Goal: Use online tool/utility: Utilize a website feature to perform a specific function

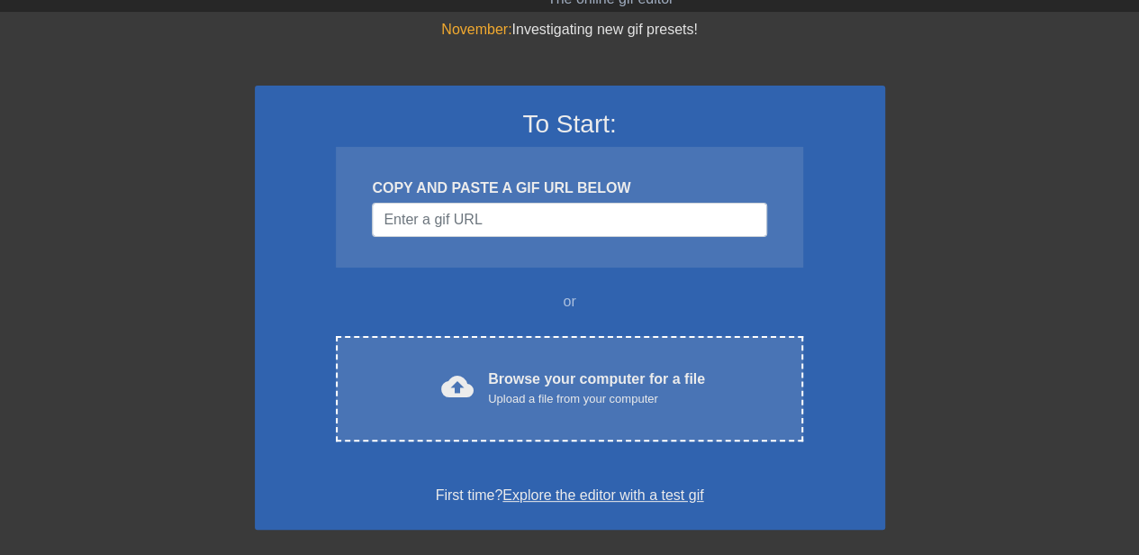
scroll to position [90, 0]
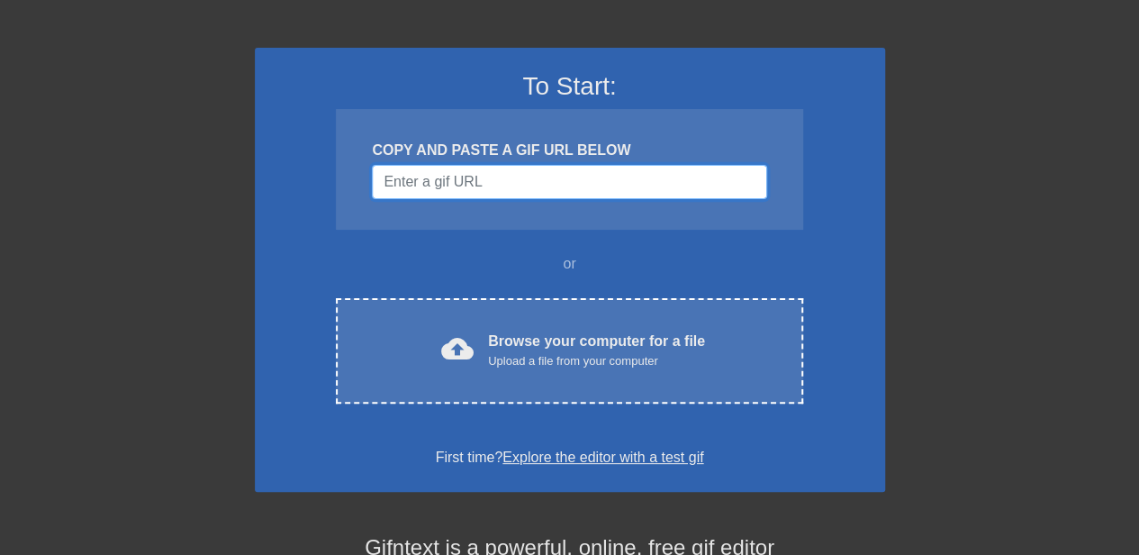
click at [459, 186] on input "Username" at bounding box center [569, 182] width 394 height 34
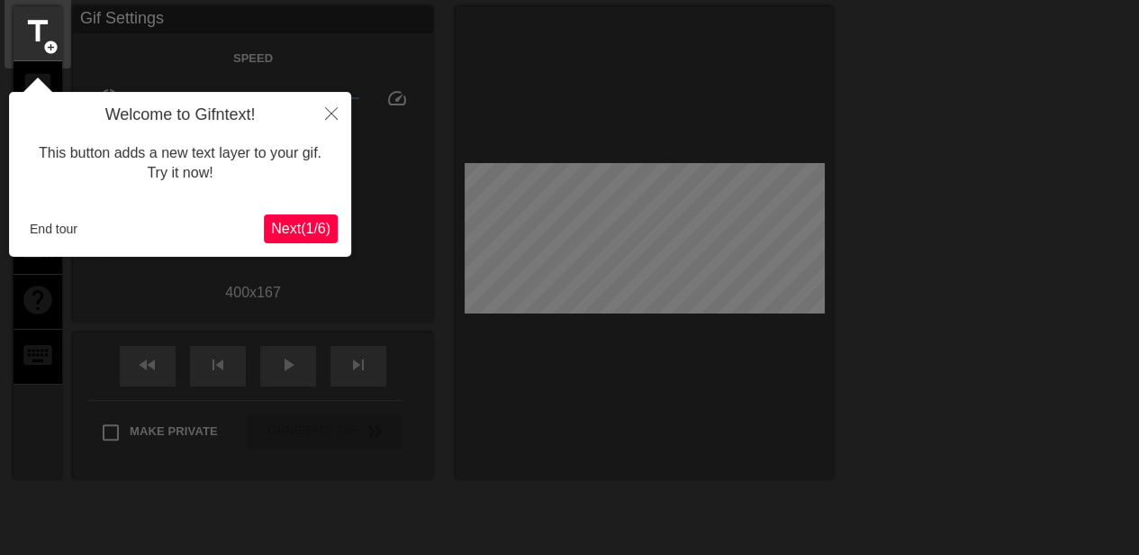
scroll to position [44, 0]
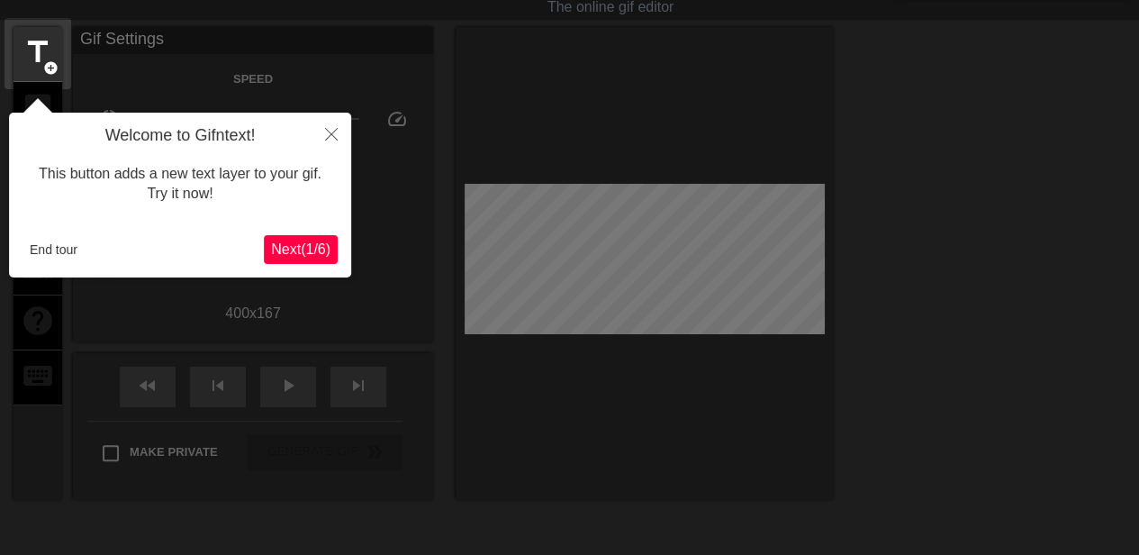
click at [293, 249] on span "Next ( 1 / 6 )" at bounding box center [300, 248] width 59 height 15
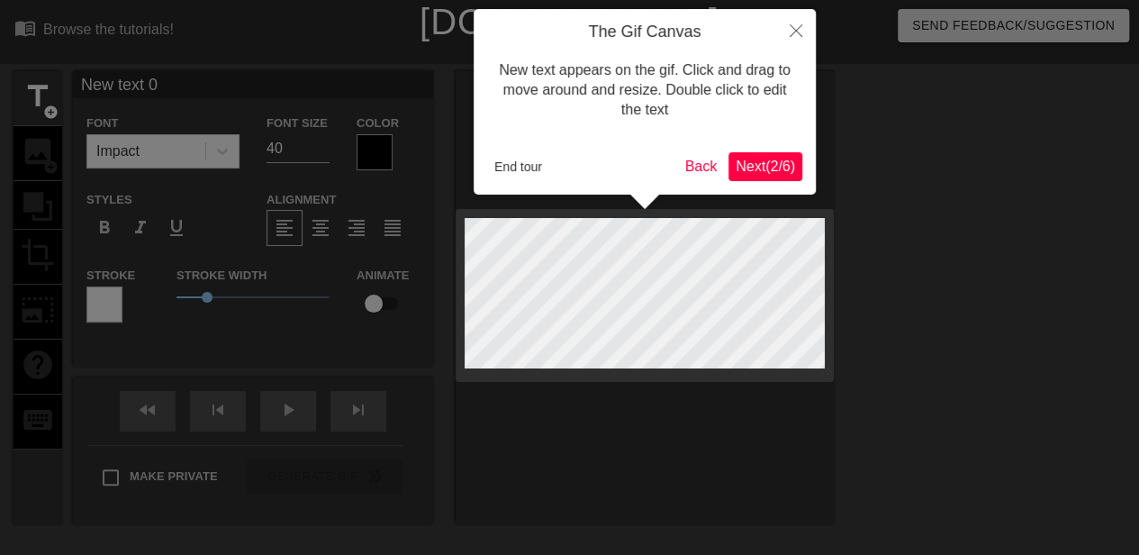
click at [756, 166] on span "Next ( 2 / 6 )" at bounding box center [764, 165] width 59 height 15
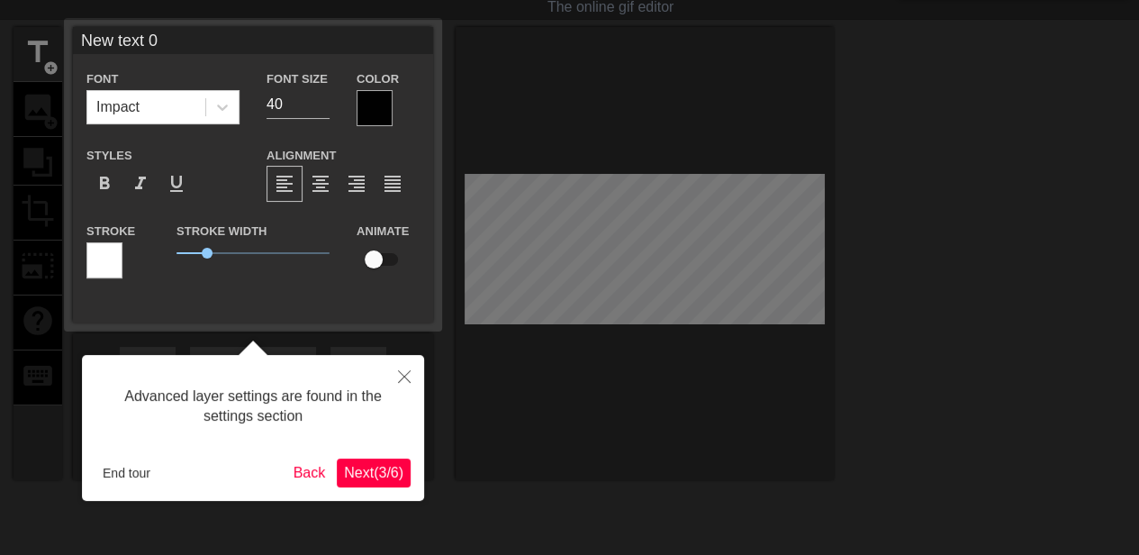
click at [378, 464] on span "Next ( 3 / 6 )" at bounding box center [373, 471] width 59 height 15
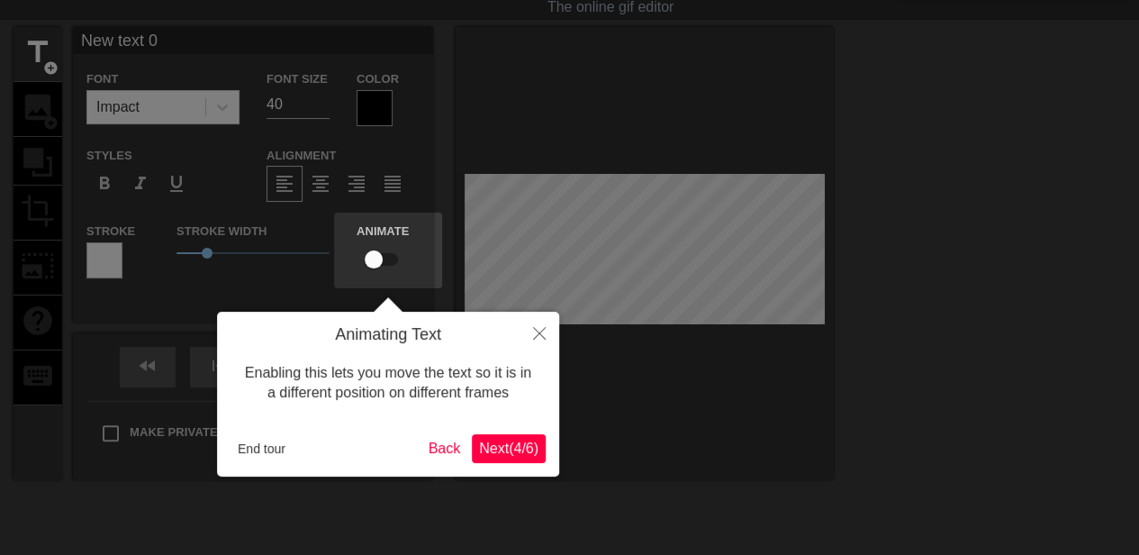
scroll to position [0, 0]
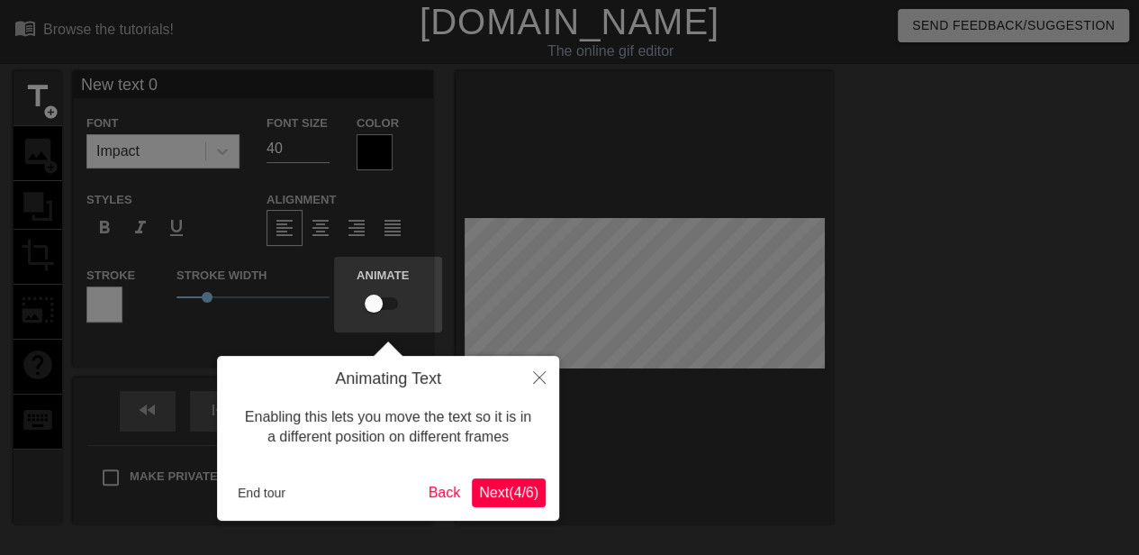
click at [484, 482] on button "Next ( 4 / 6 )" at bounding box center [509, 492] width 74 height 29
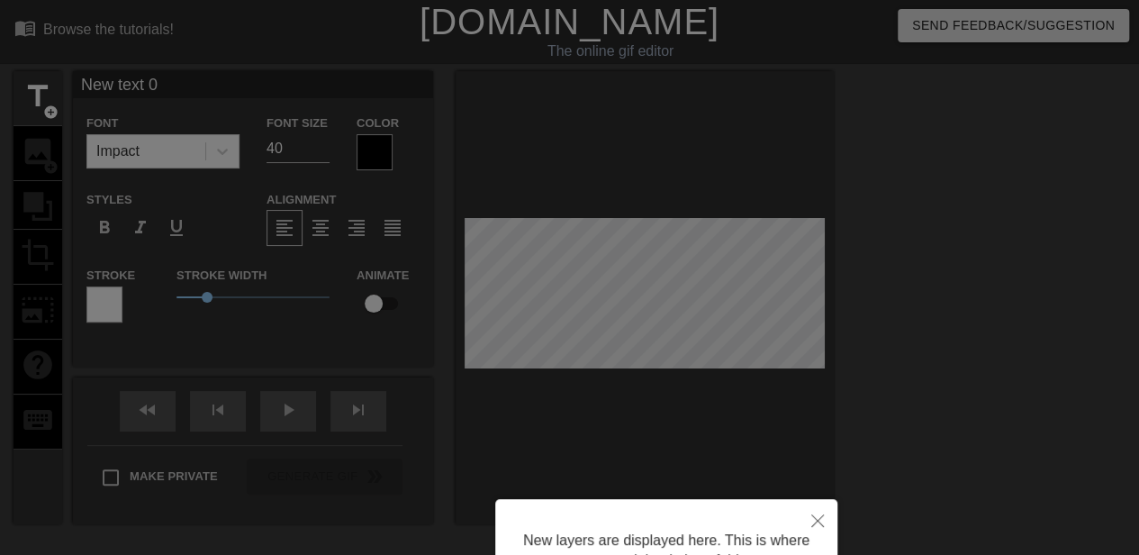
scroll to position [179, 0]
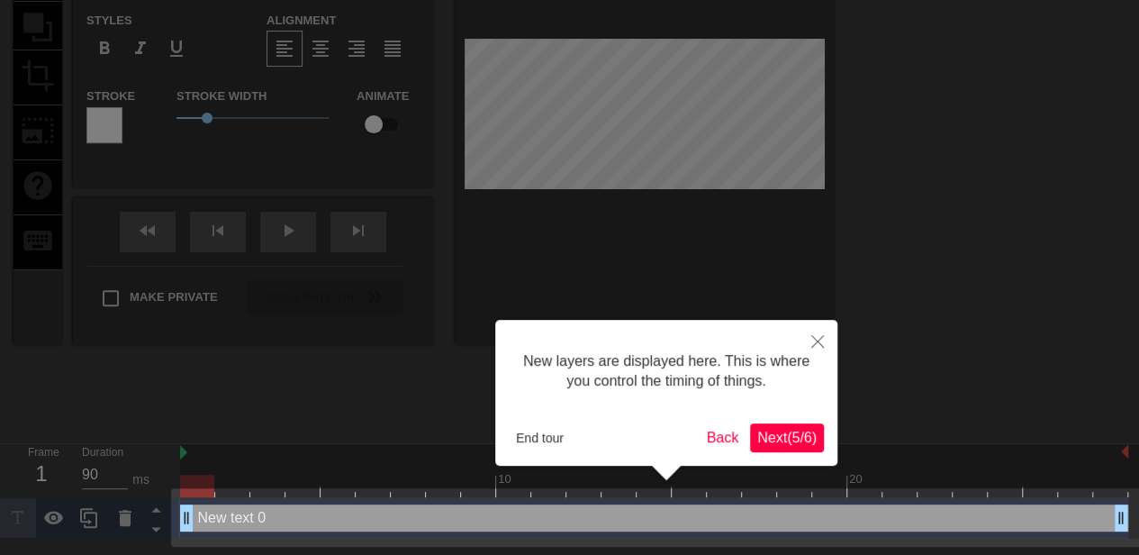
click at [773, 429] on span "Next ( 5 / 6 )" at bounding box center [786, 436] width 59 height 15
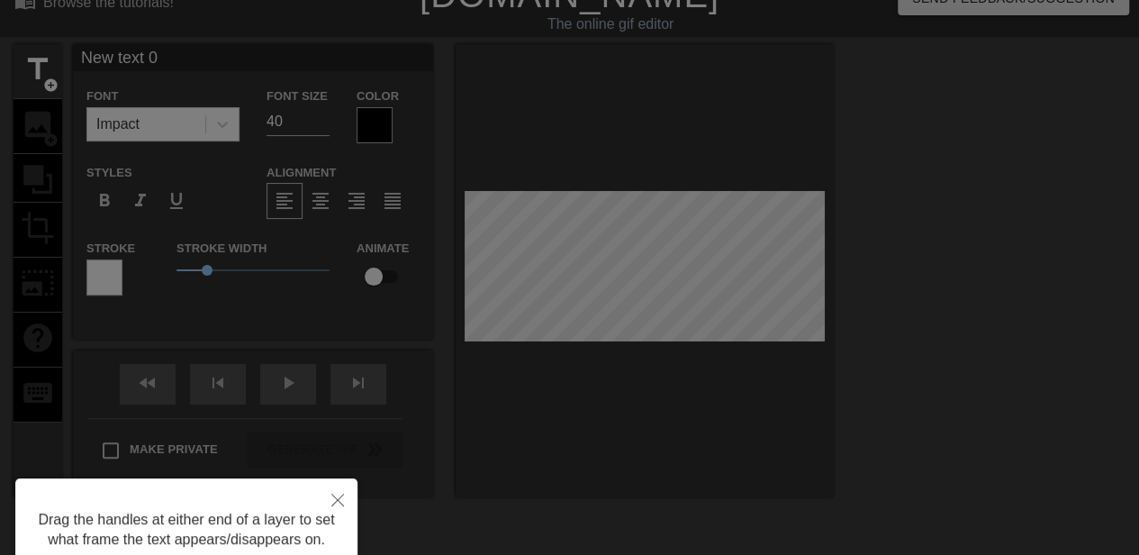
scroll to position [0, 0]
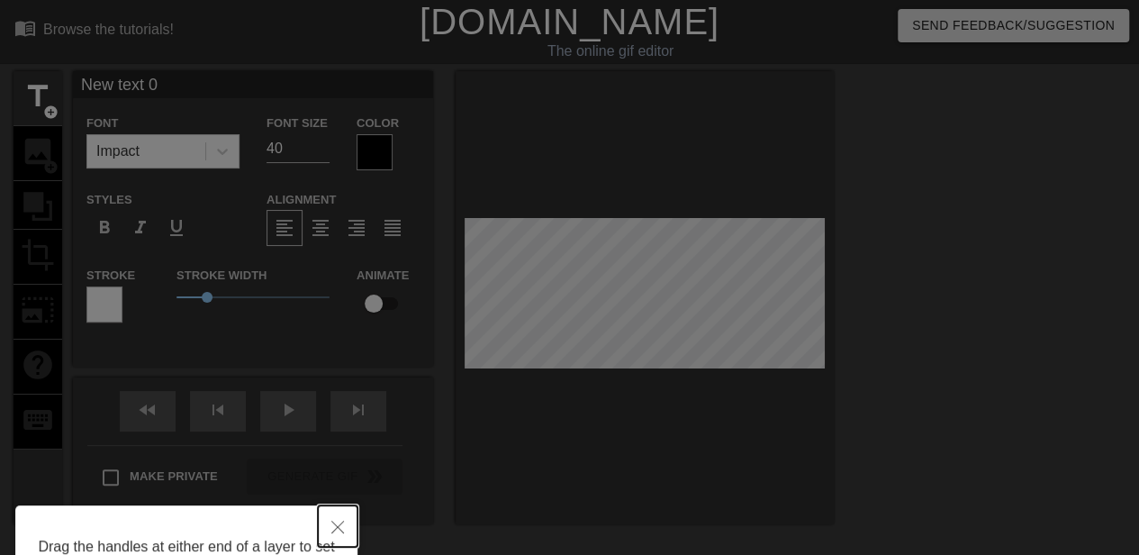
click at [331, 521] on icon "Close" at bounding box center [337, 526] width 13 height 13
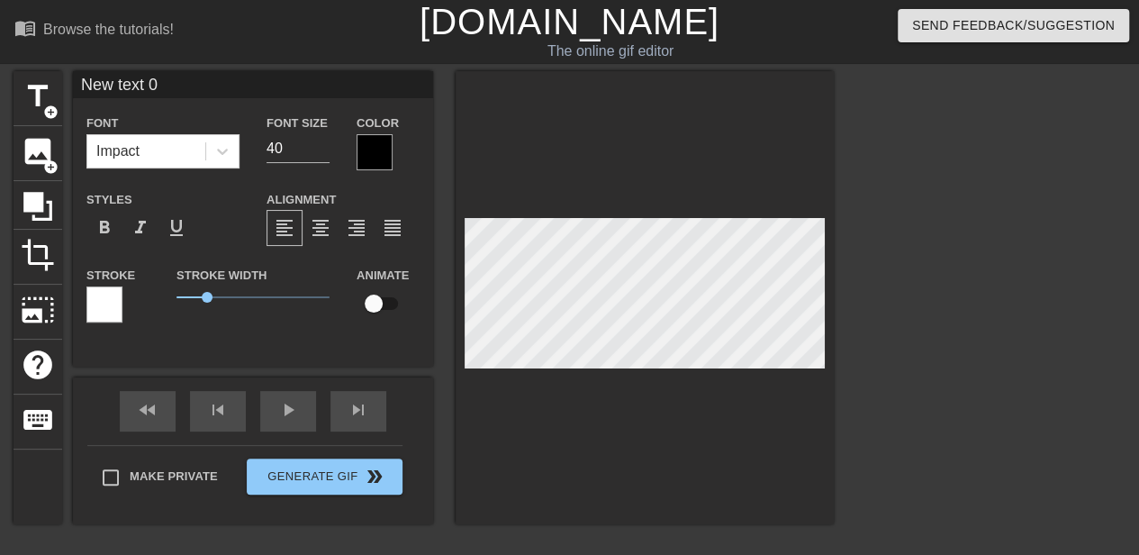
scroll to position [3, 5]
type input "New text0"
type textarea "New text0"
type input "New tex0"
type textarea "New tex0"
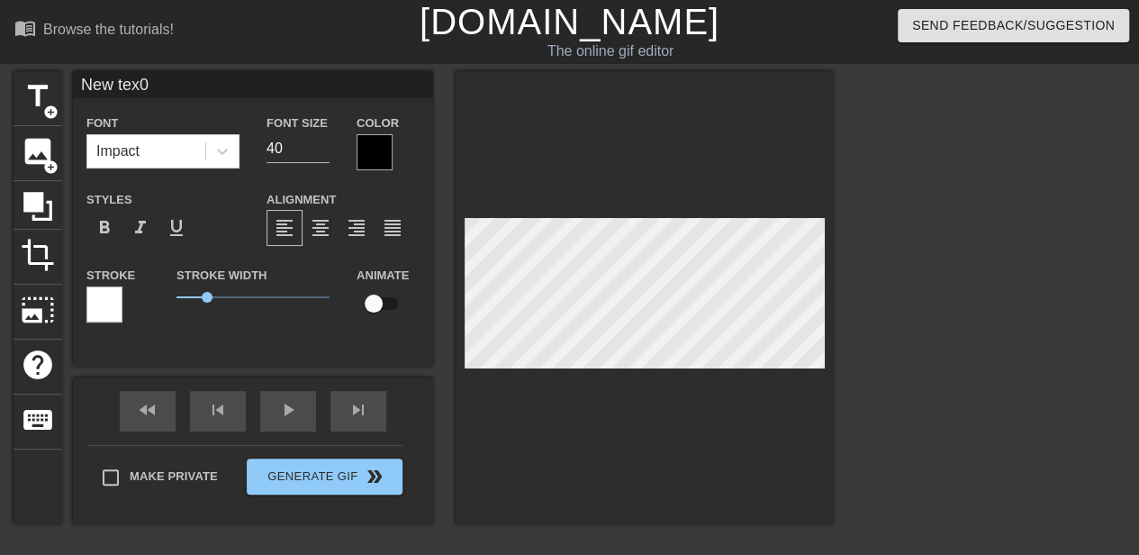
type input "New te0"
type textarea "New te0"
type input "New t0"
type textarea "New t0"
type input "New 0"
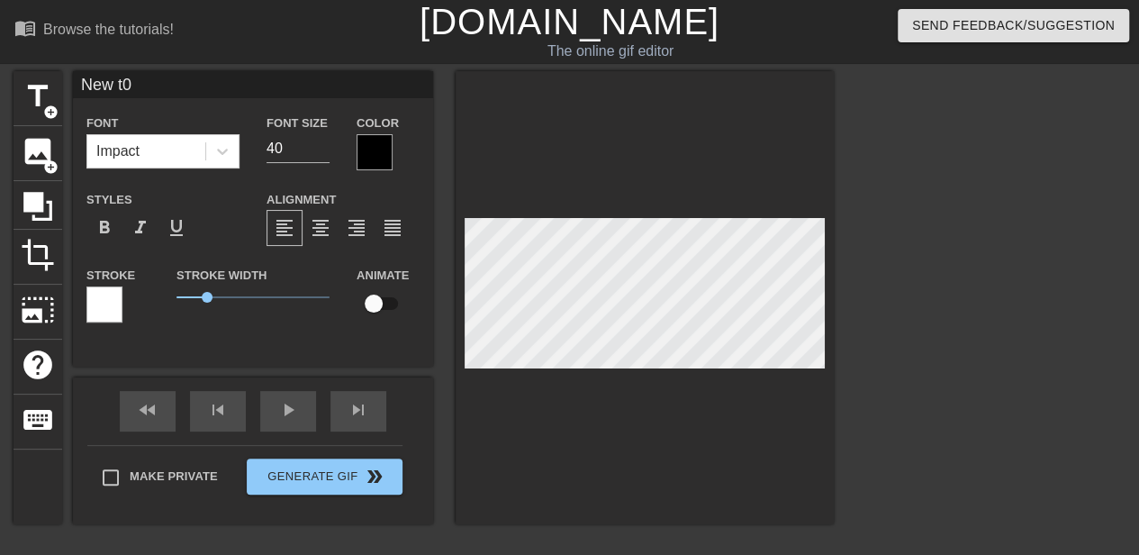
type textarea "New 0"
type input "New0"
type textarea "New0"
type input "Ne0"
type textarea "Ne0"
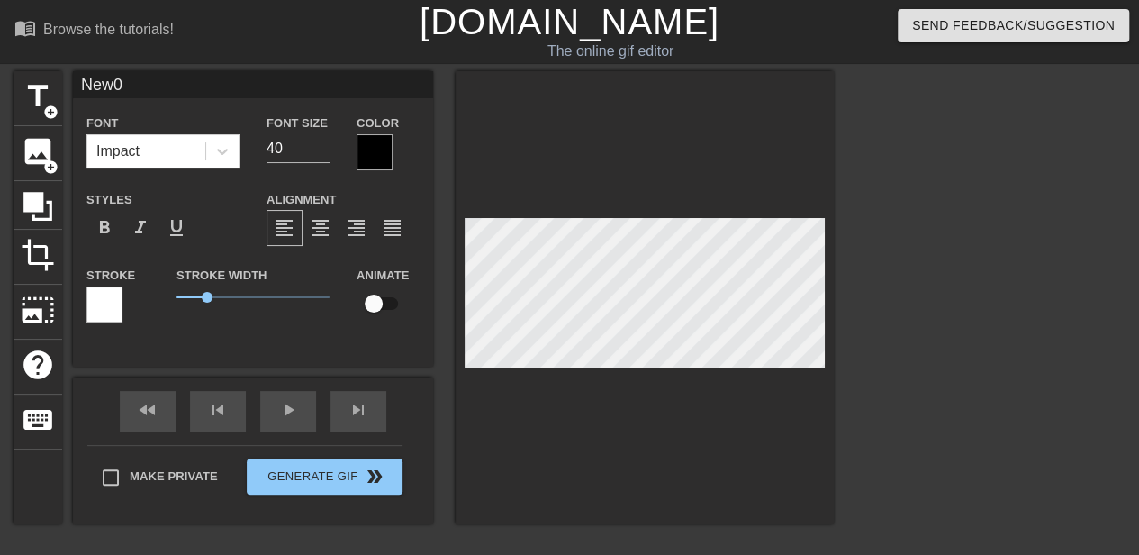
scroll to position [3, 2]
type input "N0"
type textarea "N0"
type input "0"
type textarea "0"
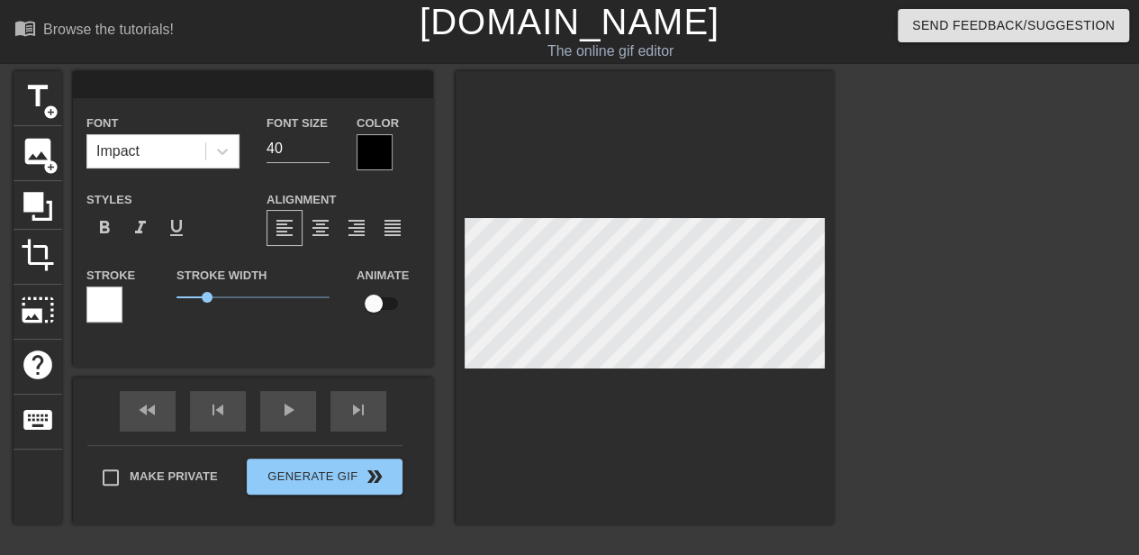
type input "D"
type textarea "D"
type input "Da"
type textarea "Da"
type input "Dav"
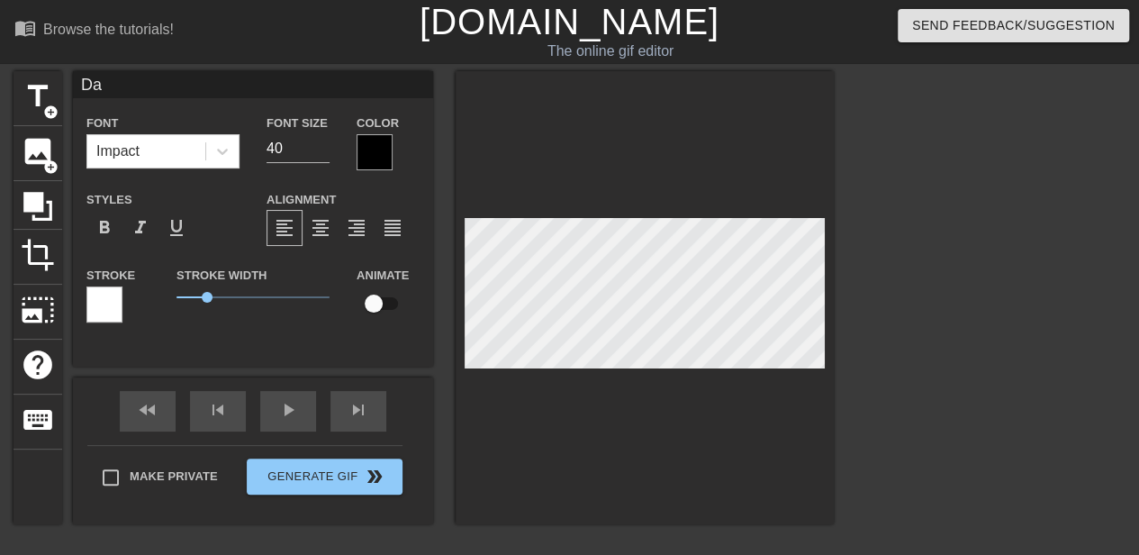
type textarea "Dav"
type input "Davi"
type textarea "Davi"
type input "[PERSON_NAME]"
type textarea "[PERSON_NAME]"
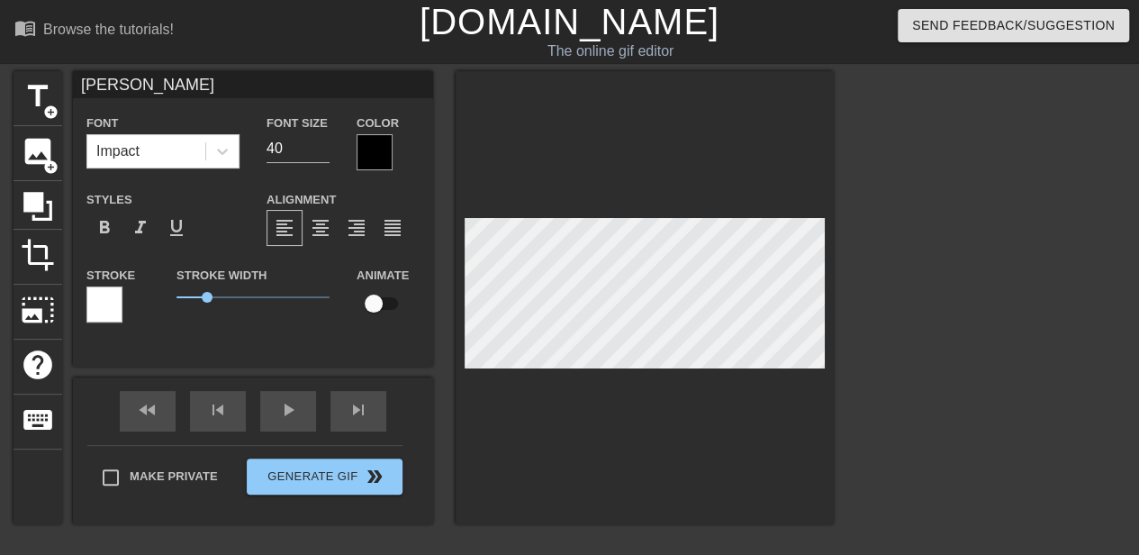
scroll to position [3, 3]
type input "[PERSON_NAME]"
type textarea "[PERSON_NAME]"
click at [41, 98] on span "title" at bounding box center [38, 96] width 34 height 34
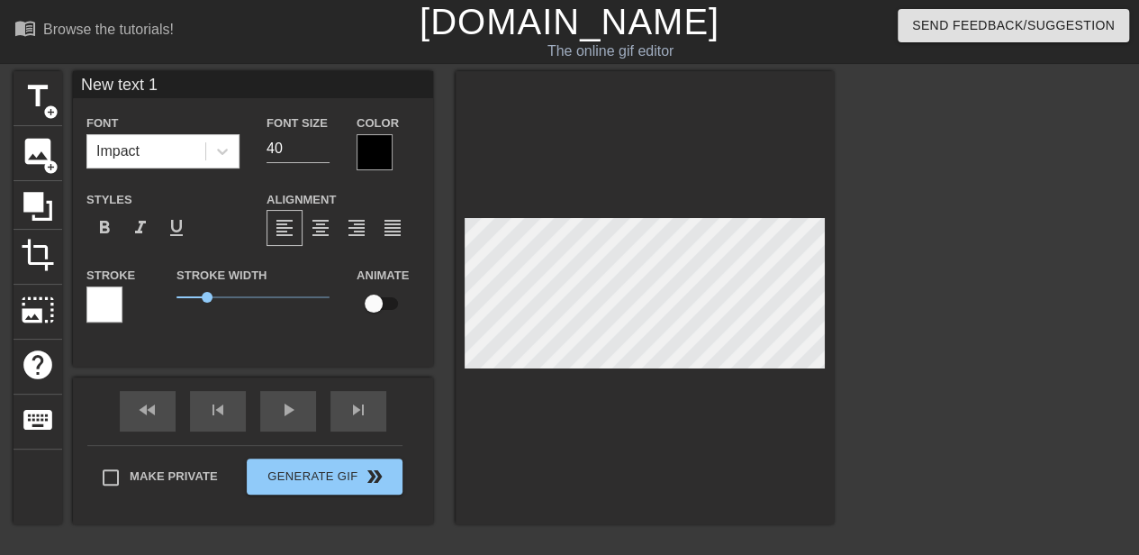
type input "New text"
type textarea "New text"
type input "New text"
type textarea "New text"
type input "New tex"
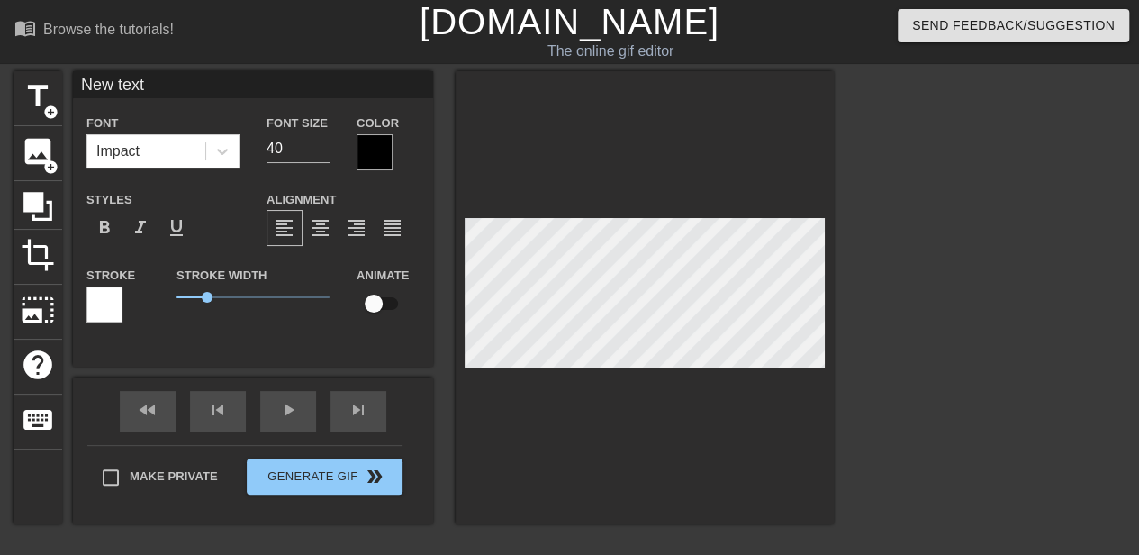
type textarea "New tex"
type input "New te"
type textarea "New te"
type input "New t"
type textarea "New t"
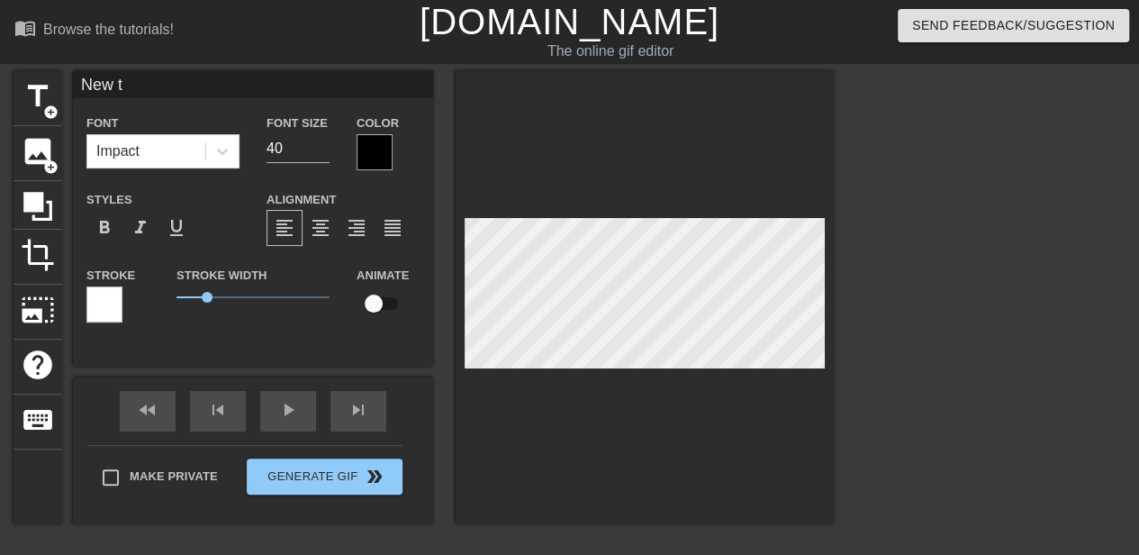
type input "New"
type textarea "New"
type input "New"
type textarea "New"
type input "Ne"
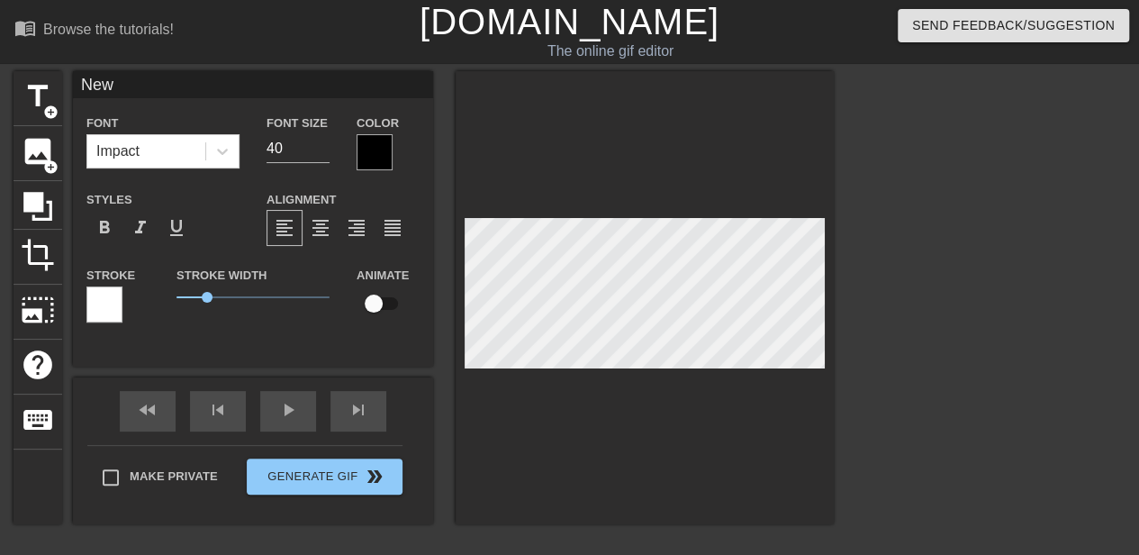
type textarea "Ne"
type input "N"
type textarea "N"
type input "A"
type textarea "A"
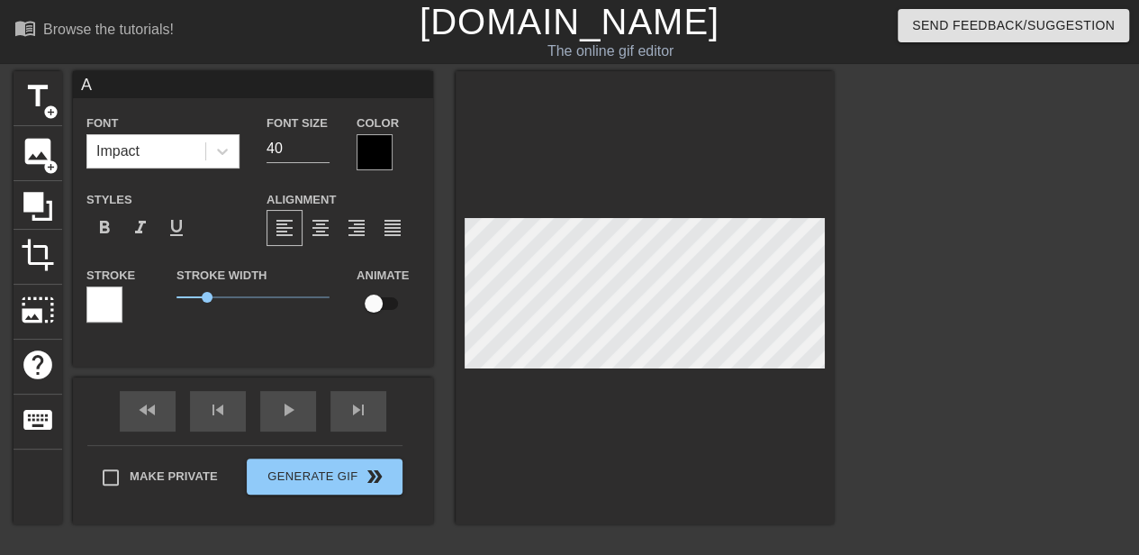
type input "Al"
type textarea "Al"
type input "Ale"
type textarea "Ale"
type input "[PERSON_NAME]"
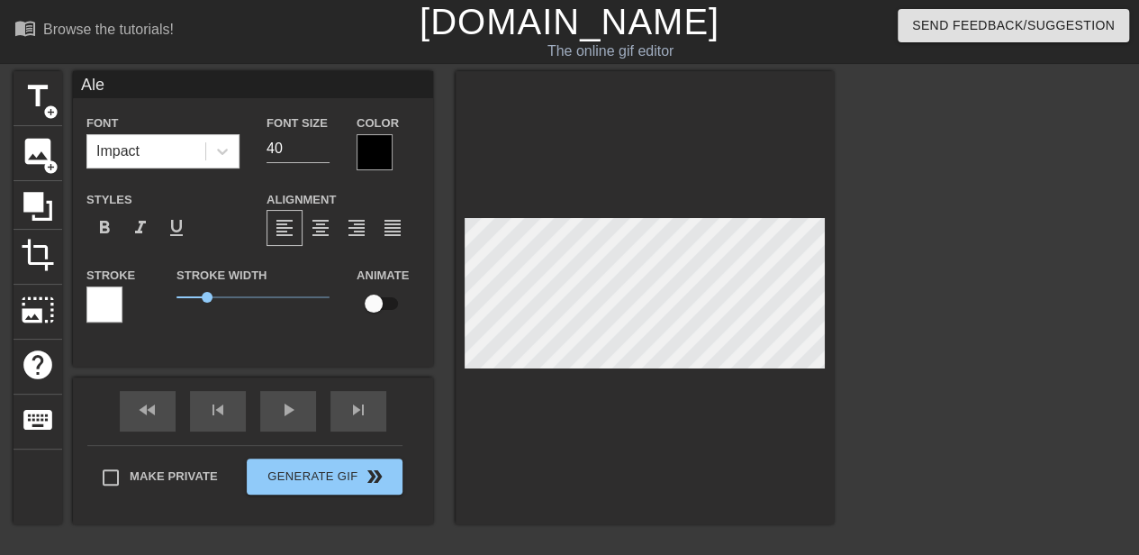
type textarea "[PERSON_NAME]"
type input "[PERSON_NAME]"
type textarea "[PERSON_NAME]"
type input "[PERSON_NAME]"
type textarea "[PERSON_NAME]"
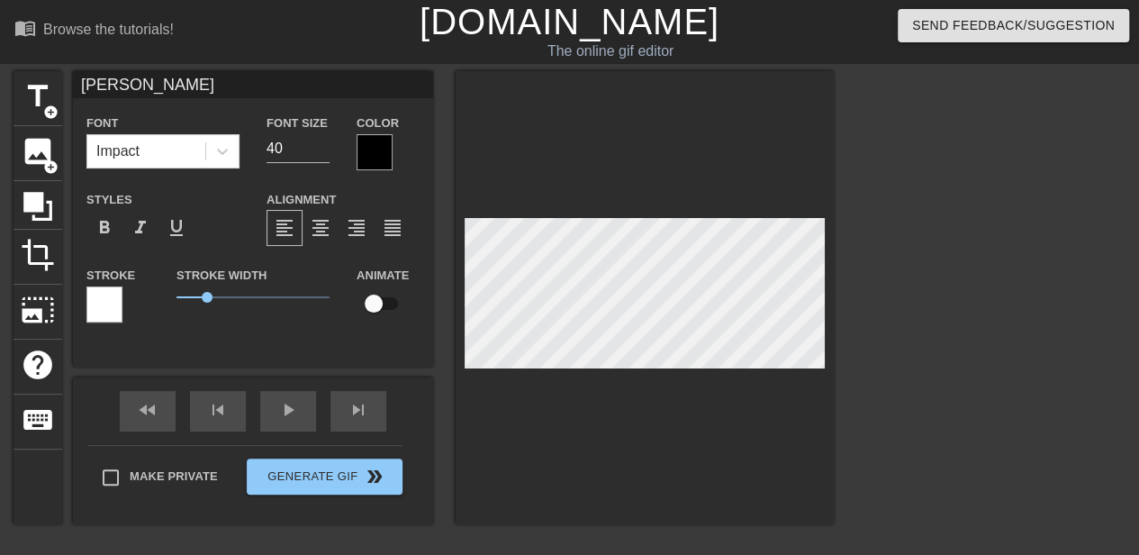
type input "[PERSON_NAME]"
type textarea "[PERSON_NAME]"
type input "[PERSON_NAME]"
type textarea "[PERSON_NAME]"
type input "[PERSON_NAME] an"
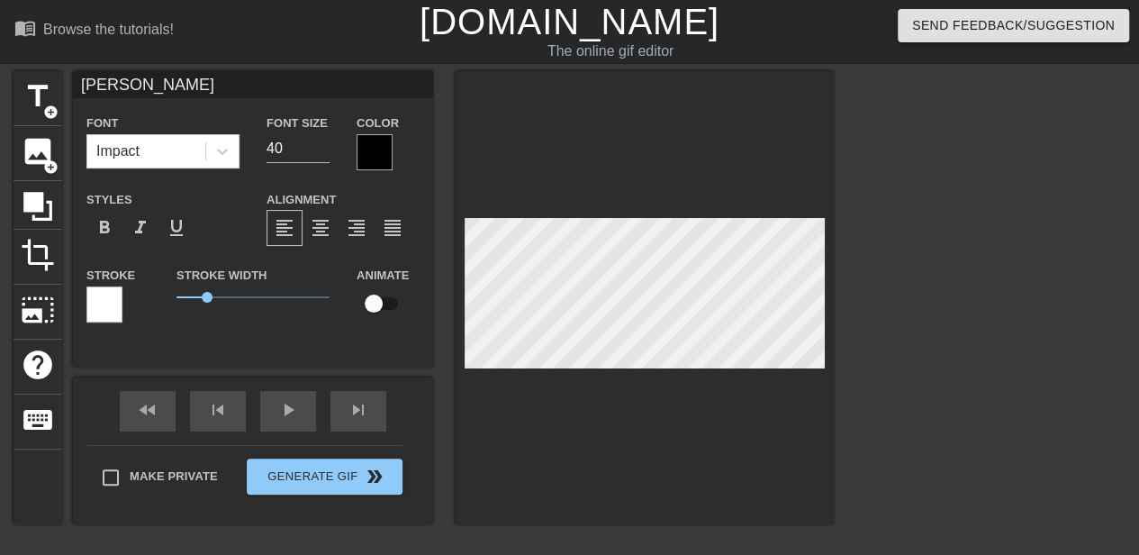
type textarea "[PERSON_NAME] an"
type input "[PERSON_NAME] and"
type textarea "[PERSON_NAME] and"
type input "[PERSON_NAME] and"
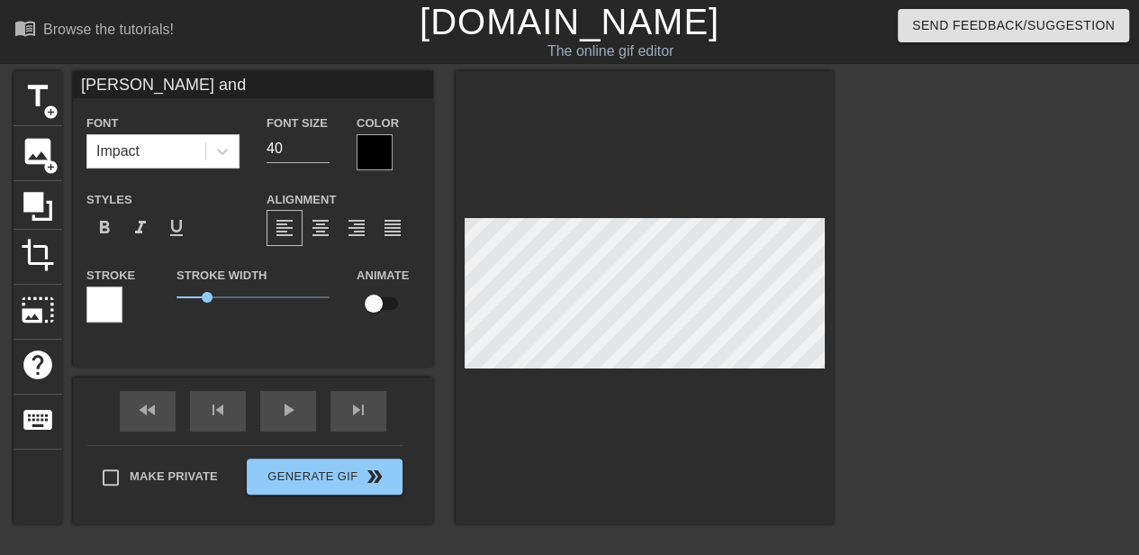
type textarea "[PERSON_NAME] and"
type input "[PERSON_NAME] and"
type textarea "[PERSON_NAME] and"
type input "[PERSON_NAME] an"
type textarea "[PERSON_NAME] an"
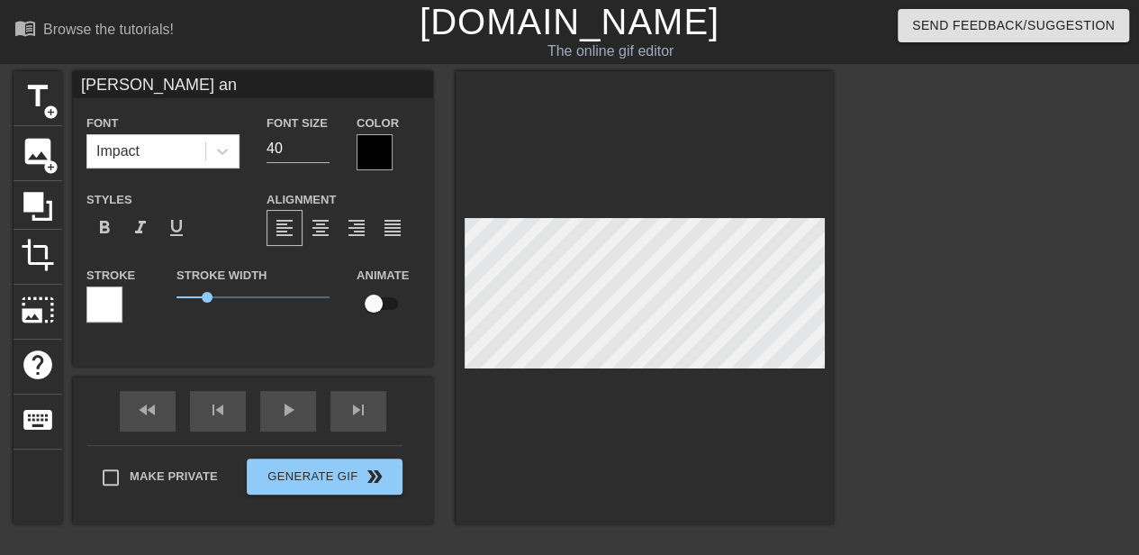
type input "[PERSON_NAME]"
type textarea "[PERSON_NAME]"
type input "[PERSON_NAME]"
type textarea "[PERSON_NAME]"
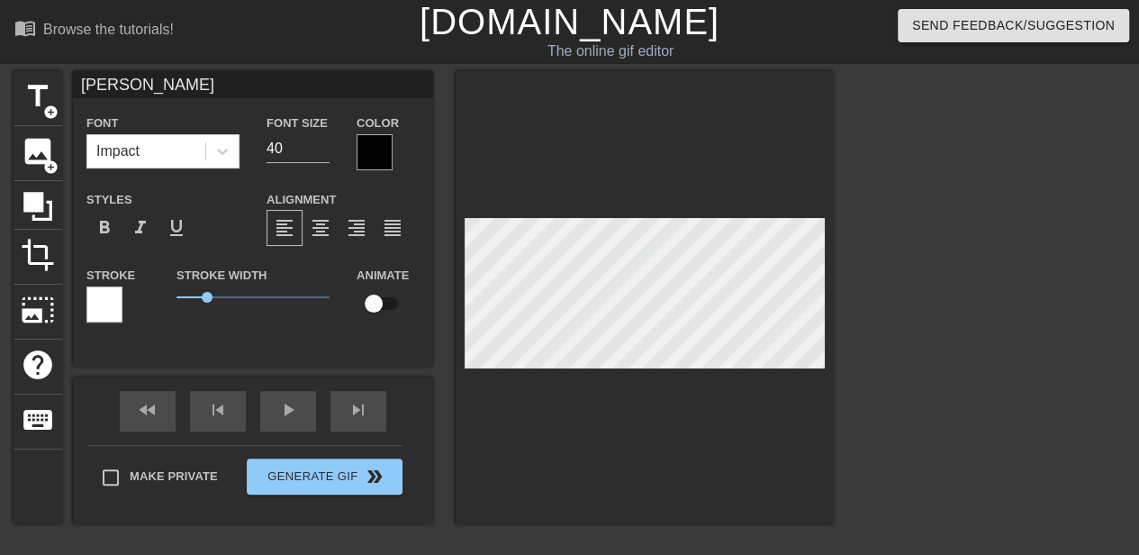
type input "[PERSON_NAME]"
type textarea "[PERSON_NAME]"
type input "[PERSON_NAME]"
type textarea "[PERSON_NAME]"
type input "Alexis &"
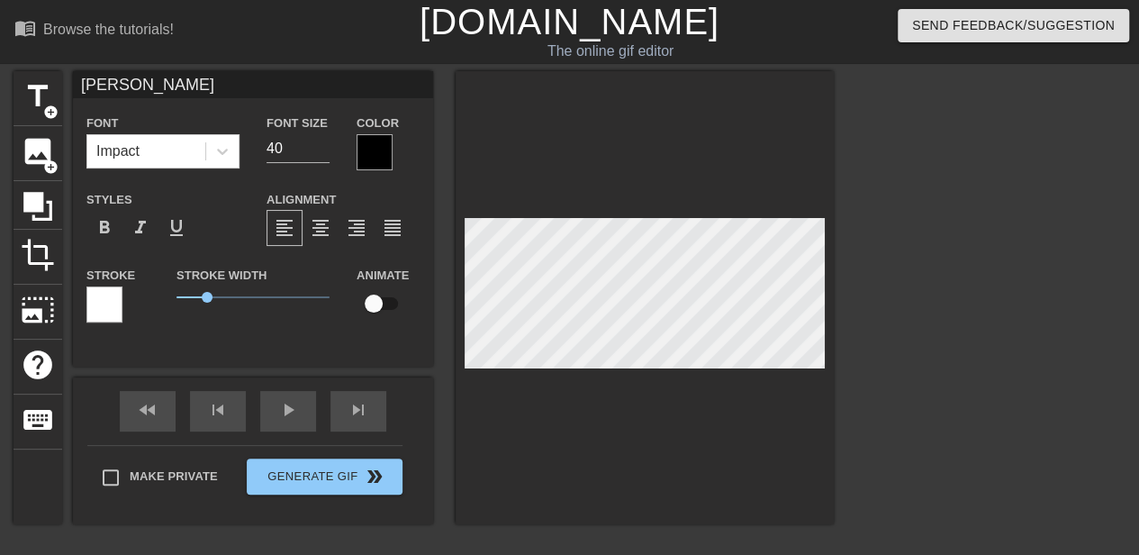
type textarea "Alexis &"
type input "Alexis &"
type textarea "Alexis &"
type input "Alexis & S"
type textarea "Alexis & S"
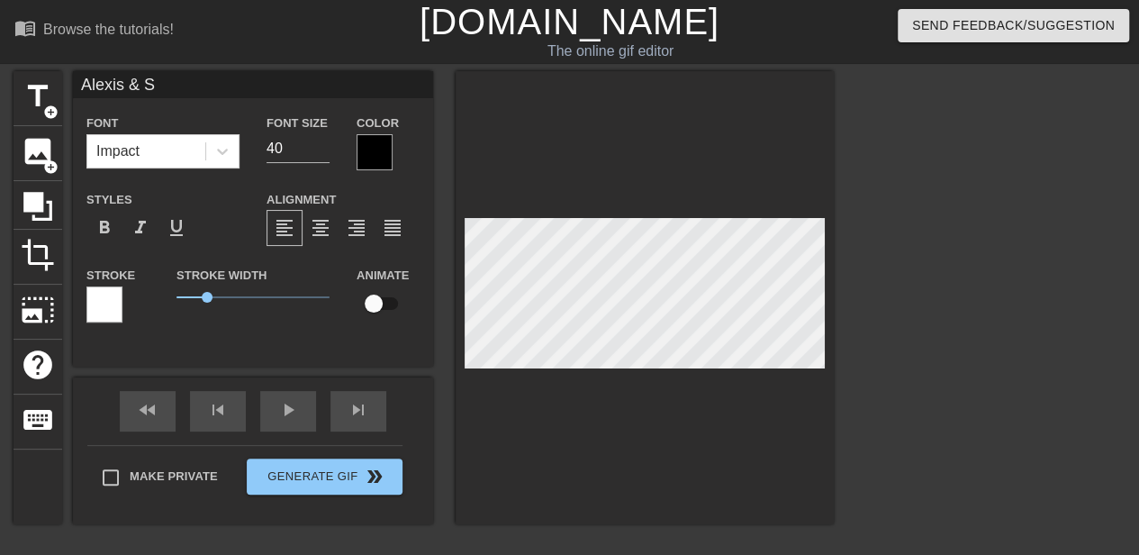
type input "Alexis & Sh"
type textarea "Alexis & Sh"
type input "Alexis & Sha"
type textarea "Alexis & Sha"
type input "Alexis & [PERSON_NAME]"
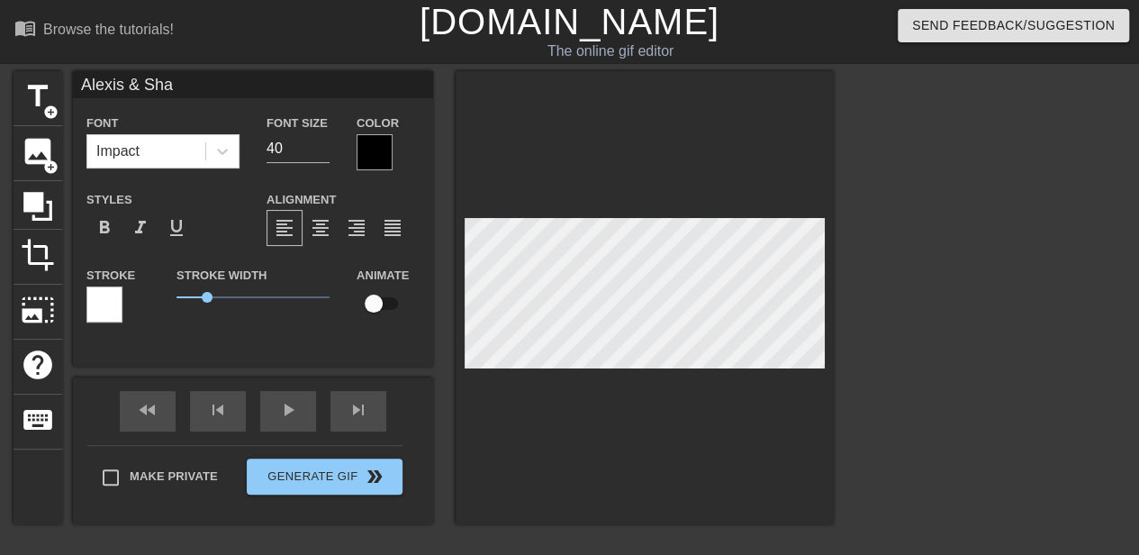
type textarea "Alexis & [PERSON_NAME]"
type input "Alexis & [PERSON_NAME]"
type textarea "Alexis & [PERSON_NAME]"
click at [320, 152] on input "39" at bounding box center [297, 148] width 63 height 29
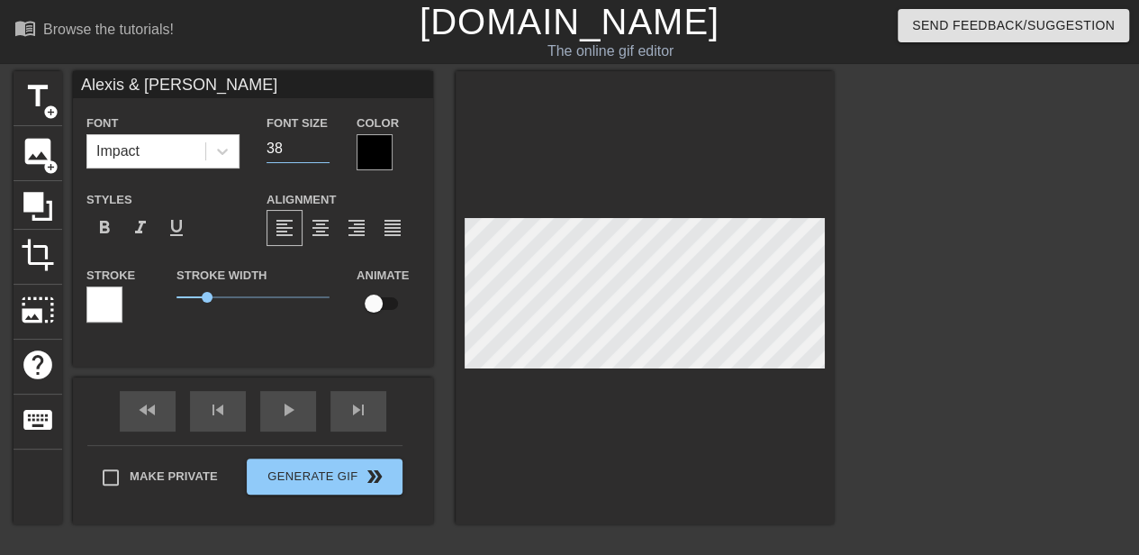
click at [320, 152] on input "38" at bounding box center [297, 148] width 63 height 29
click at [320, 152] on input "37" at bounding box center [297, 148] width 63 height 29
click at [320, 152] on input "28" at bounding box center [297, 148] width 63 height 29
click at [320, 152] on input "27" at bounding box center [297, 148] width 63 height 29
click at [320, 152] on input "26" at bounding box center [297, 148] width 63 height 29
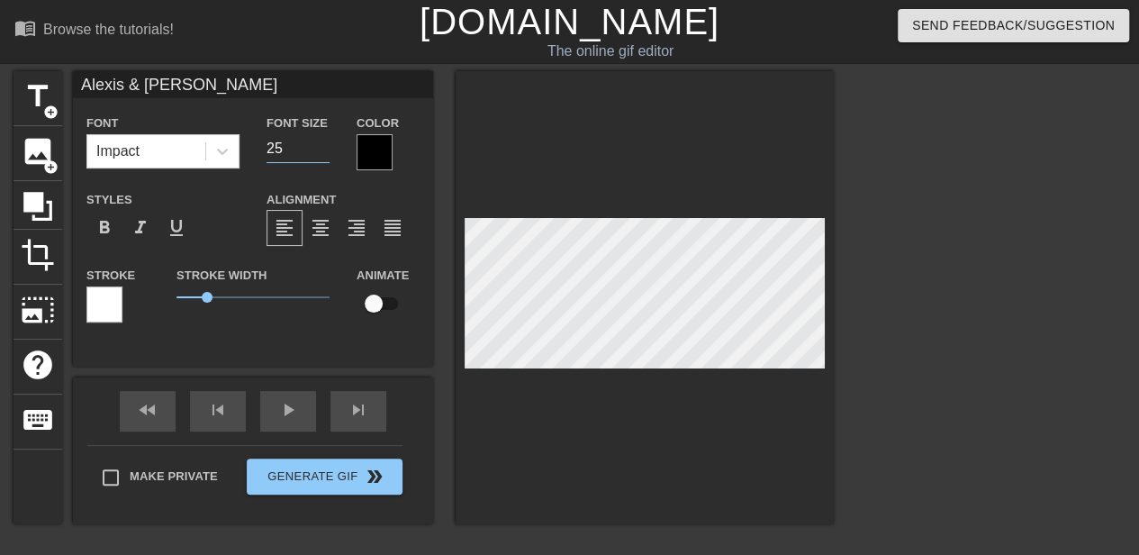
click at [320, 152] on input "25" at bounding box center [297, 148] width 63 height 29
click at [320, 152] on input "24" at bounding box center [297, 148] width 63 height 29
click at [320, 152] on input "23" at bounding box center [297, 148] width 63 height 29
click at [320, 152] on input "22" at bounding box center [297, 148] width 63 height 29
click at [320, 152] on input "21" at bounding box center [297, 148] width 63 height 29
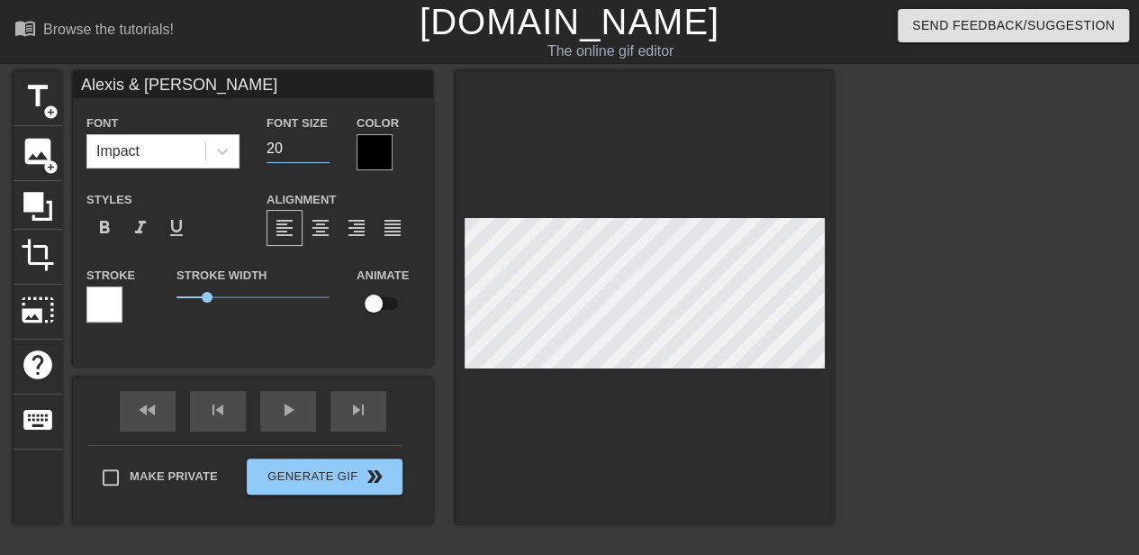
type input "20"
click at [320, 152] on input "20" at bounding box center [297, 148] width 63 height 29
type input "[PERSON_NAME]"
type input "40"
type input "Alexis & [PERSON_NAME]"
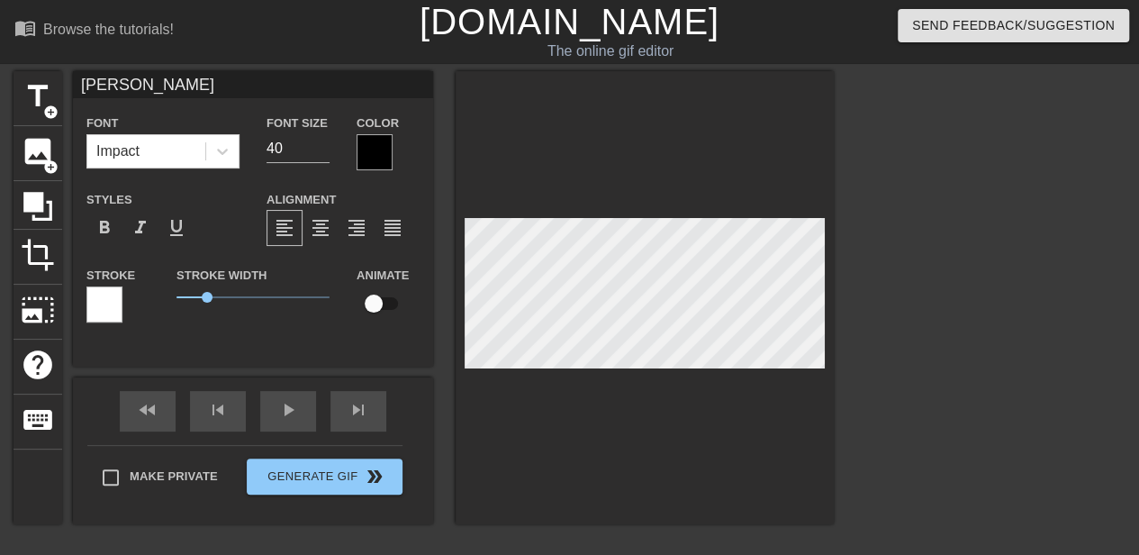
type input "20"
type input "[PERSON_NAME]"
type input "40"
type input "Alexis & [PERSON_NAME]"
type input "20"
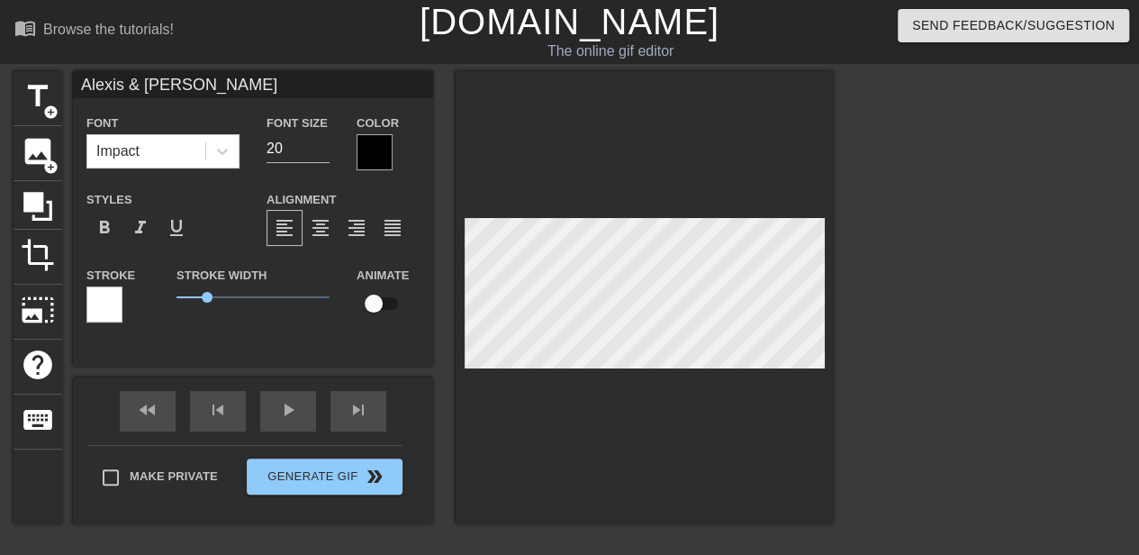
click at [883, 280] on div at bounding box center [990, 341] width 270 height 540
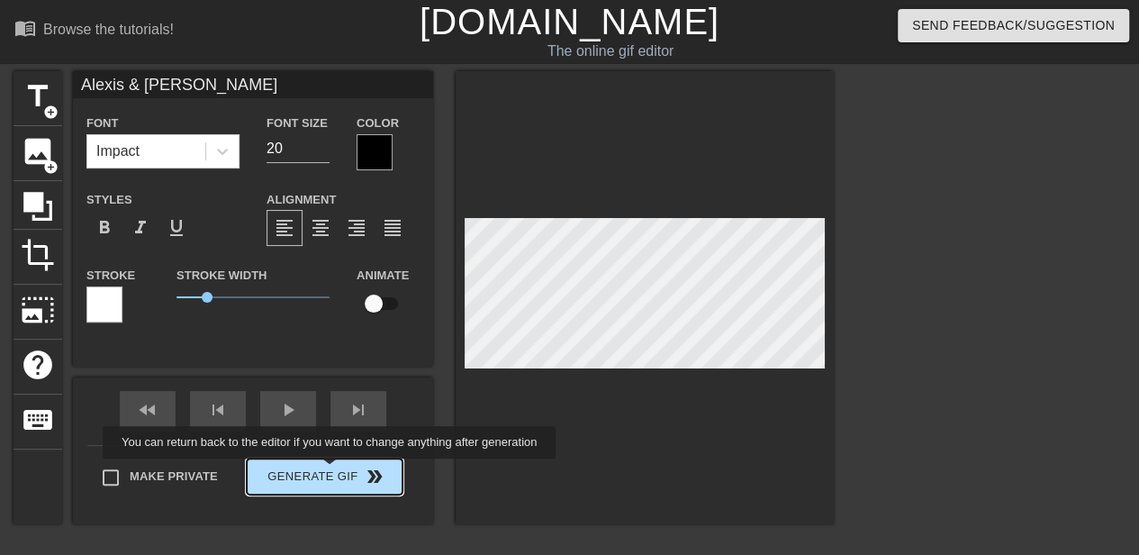
click at [329, 475] on div "Make Private Generate Gif double_arrow" at bounding box center [244, 480] width 315 height 71
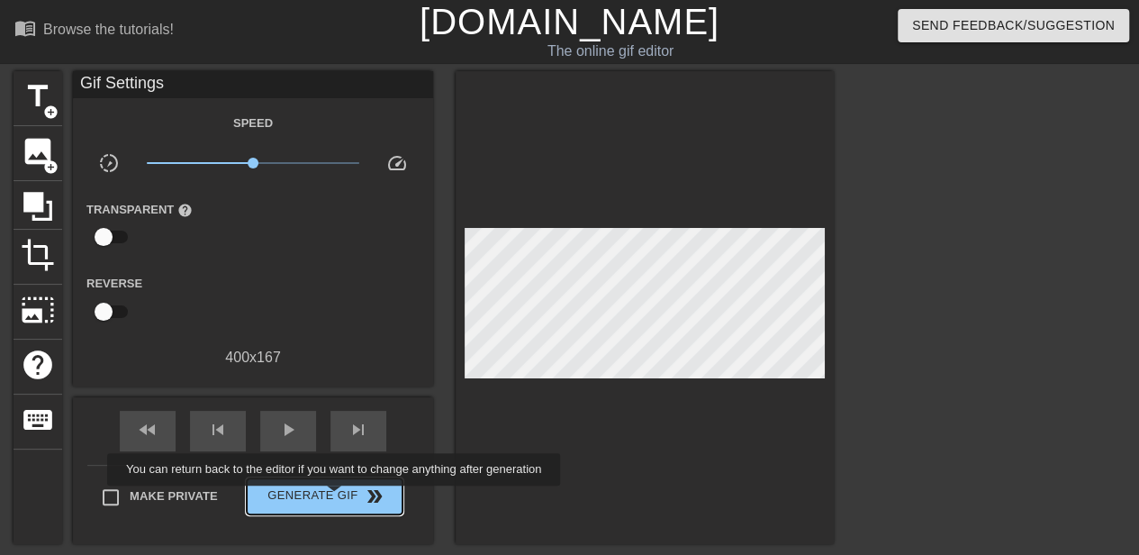
click at [334, 497] on span "Generate Gif double_arrow" at bounding box center [324, 496] width 141 height 22
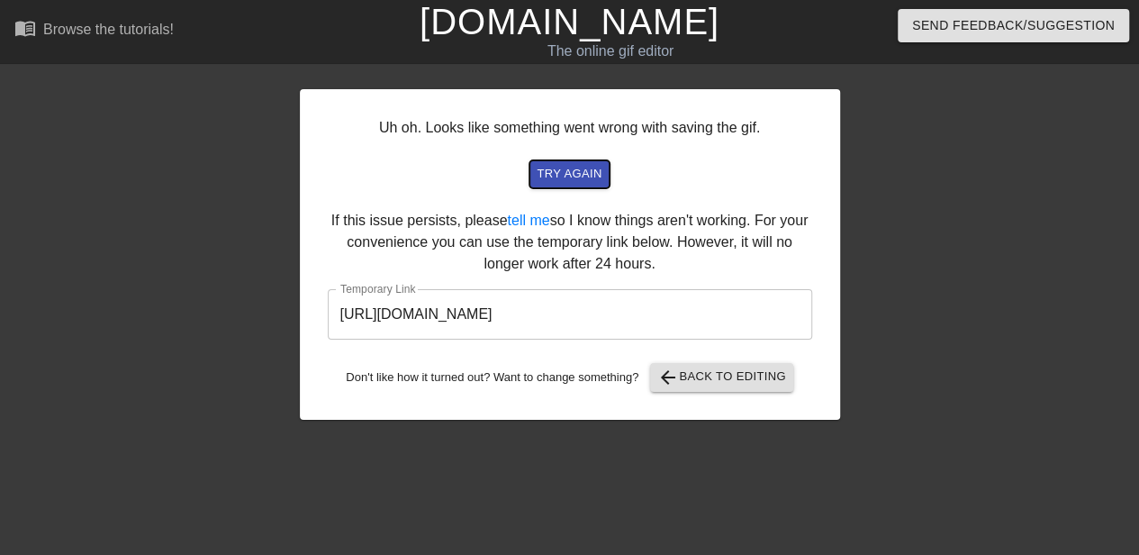
click at [567, 172] on span "try again" at bounding box center [569, 174] width 65 height 21
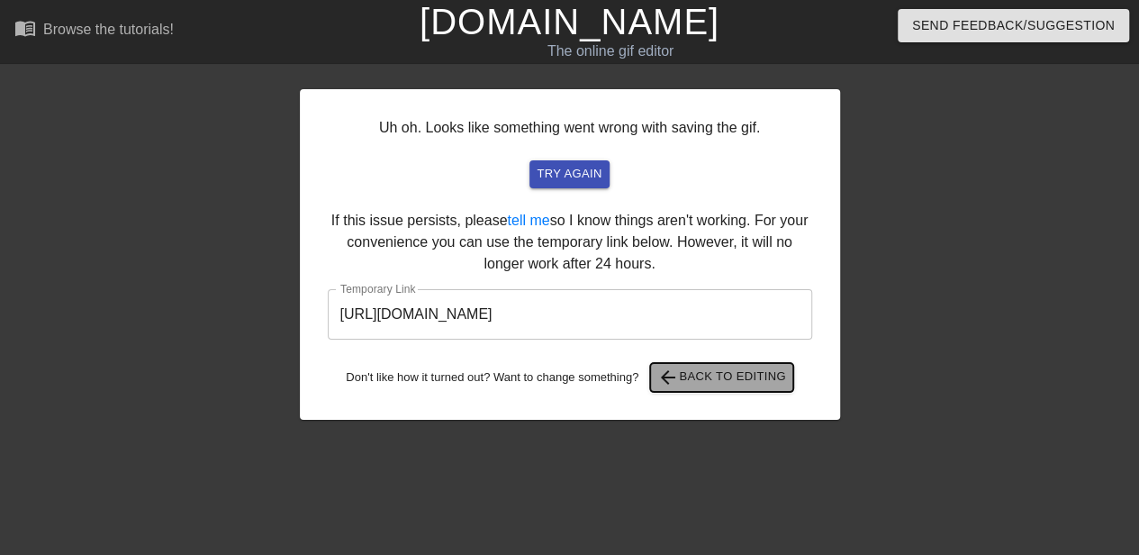
click at [687, 383] on span "arrow_back Back to Editing" at bounding box center [721, 377] width 129 height 22
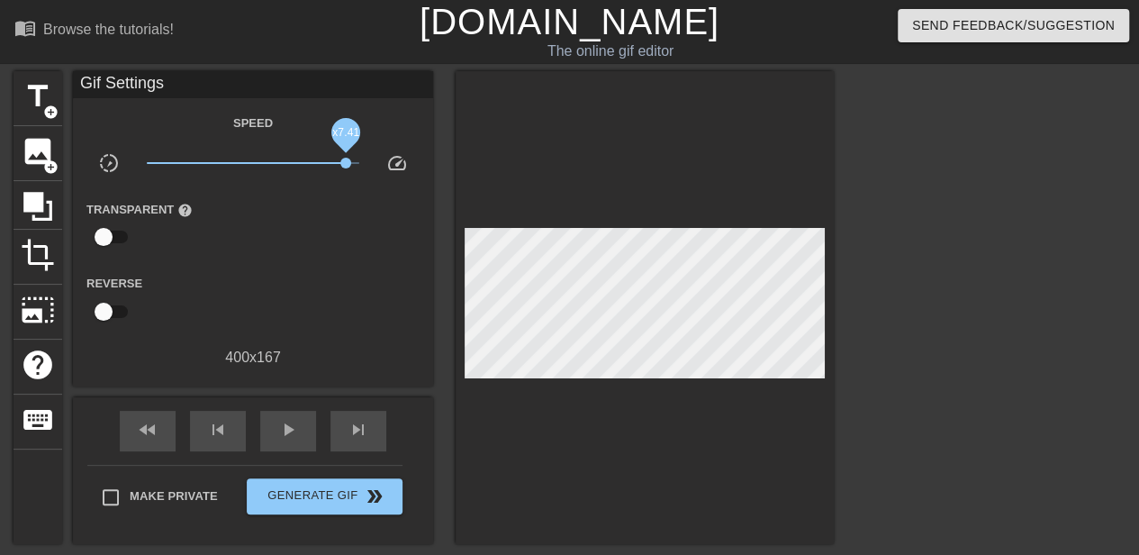
drag, startPoint x: 256, startPoint y: 163, endPoint x: 346, endPoint y: 164, distance: 90.0
click at [346, 164] on span "x7.41" at bounding box center [345, 163] width 11 height 11
drag, startPoint x: 346, startPoint y: 164, endPoint x: 232, endPoint y: 179, distance: 114.4
click at [232, 179] on div "Speed slow_motion_video x0.638 speed Transparent help Reverse 400 x 167" at bounding box center [252, 240] width 333 height 257
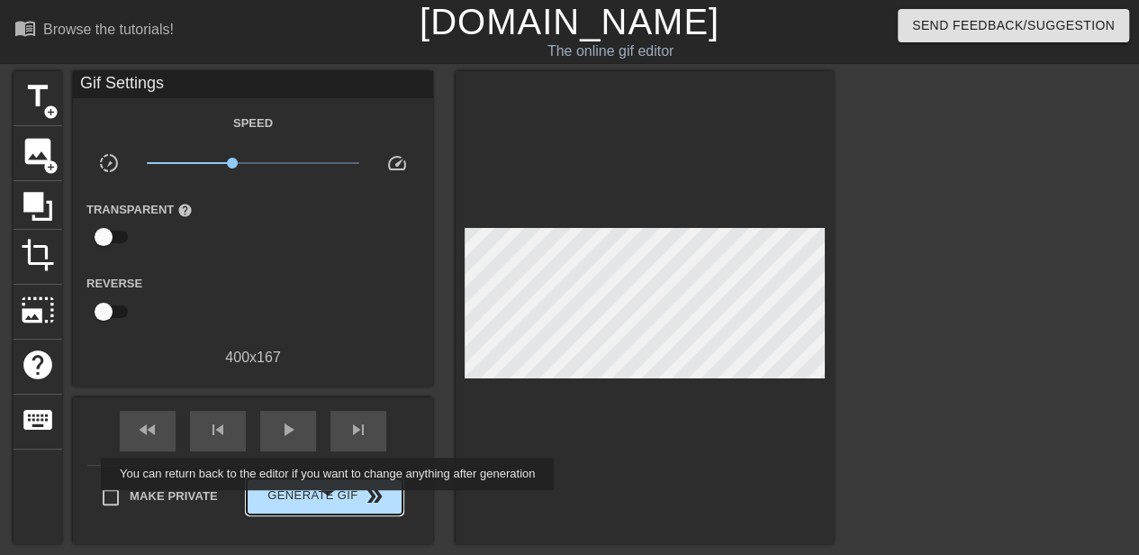
click at [329, 502] on span "Generate Gif double_arrow" at bounding box center [324, 496] width 141 height 22
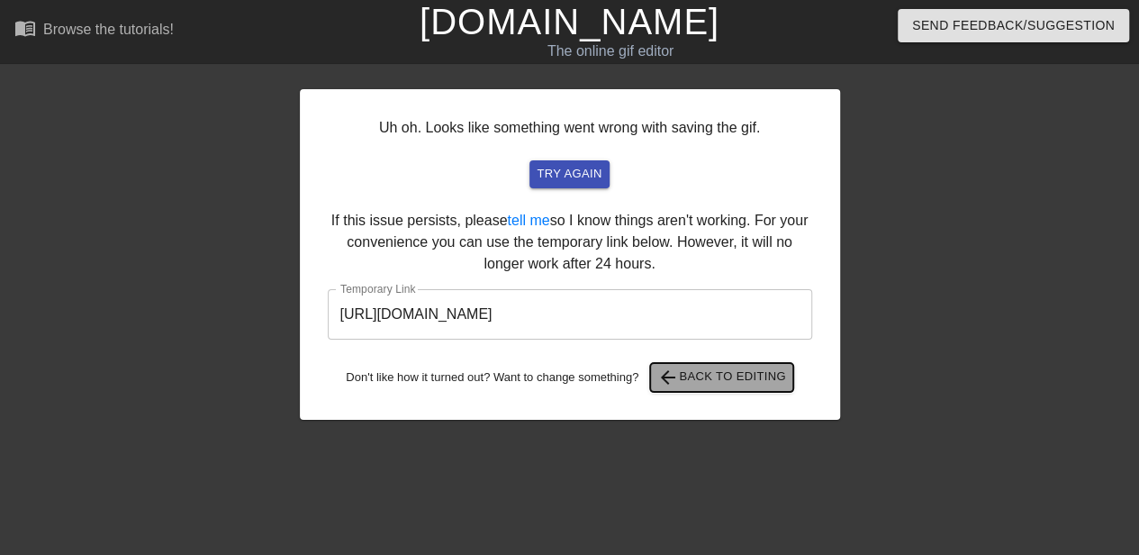
click at [723, 368] on span "arrow_back Back to Editing" at bounding box center [721, 377] width 129 height 22
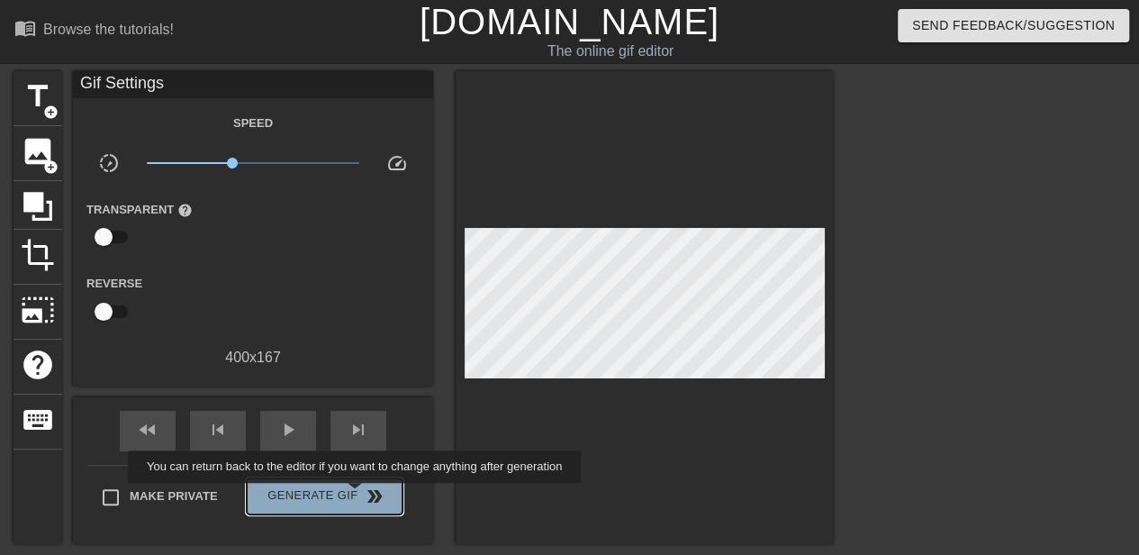
click at [356, 495] on span "Generate Gif double_arrow" at bounding box center [324, 496] width 141 height 22
